Goal: Check status: Verify the current state of an ongoing process or item

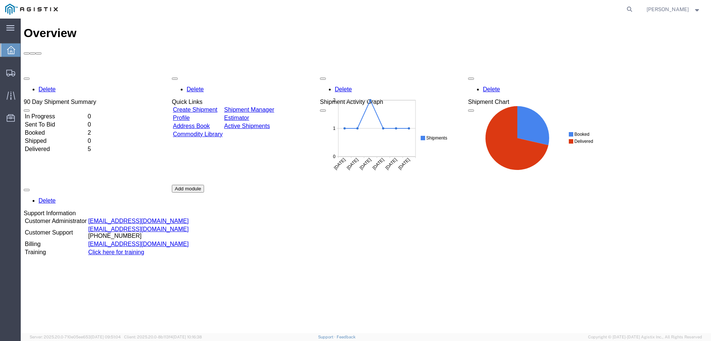
click at [275, 106] on td "Shipment Manager" at bounding box center [249, 109] width 51 height 7
click at [274, 106] on link "Shipment Manager" at bounding box center [249, 109] width 50 height 6
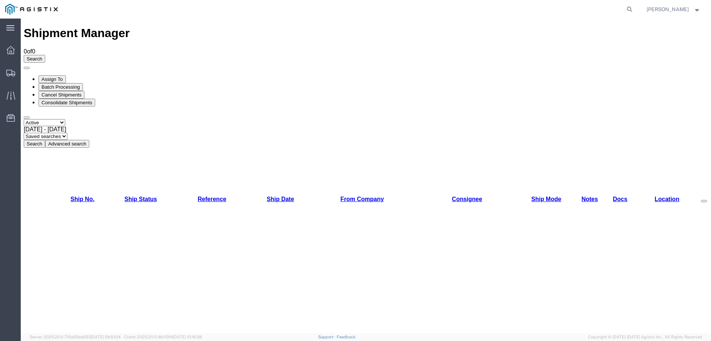
click at [65, 119] on select "Select status Active All Shipments Approved Booked Canceled Delivered Denied Ne…" at bounding box center [45, 122] width 42 height 7
select select "ALL"
click at [24, 119] on select "Select status Active All Shipments Approved Booked Canceled Delivered Denied Ne…" at bounding box center [45, 122] width 42 height 7
drag, startPoint x: 221, startPoint y: 50, endPoint x: 163, endPoint y: 173, distance: 136.1
click at [45, 140] on button "Search" at bounding box center [34, 144] width 21 height 8
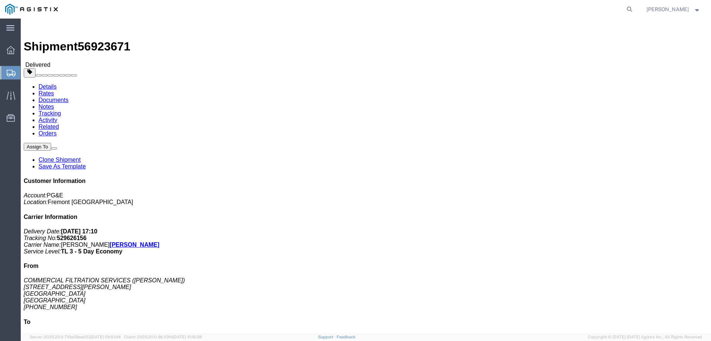
click link "Documents"
